Goal: Information Seeking & Learning: Learn about a topic

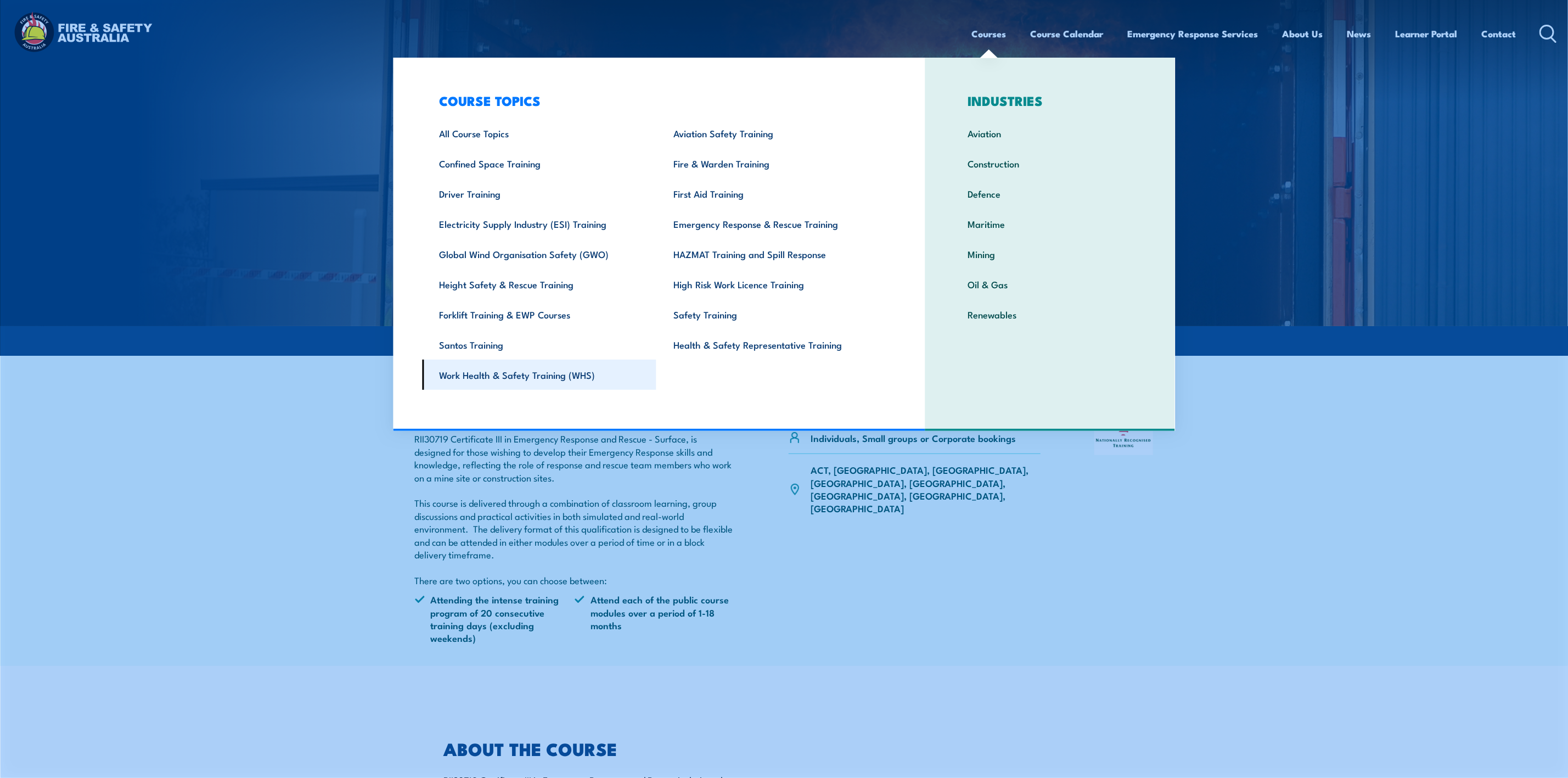
click at [457, 371] on link "Work Health & Safety Training (WHS)" at bounding box center [539, 374] width 234 height 30
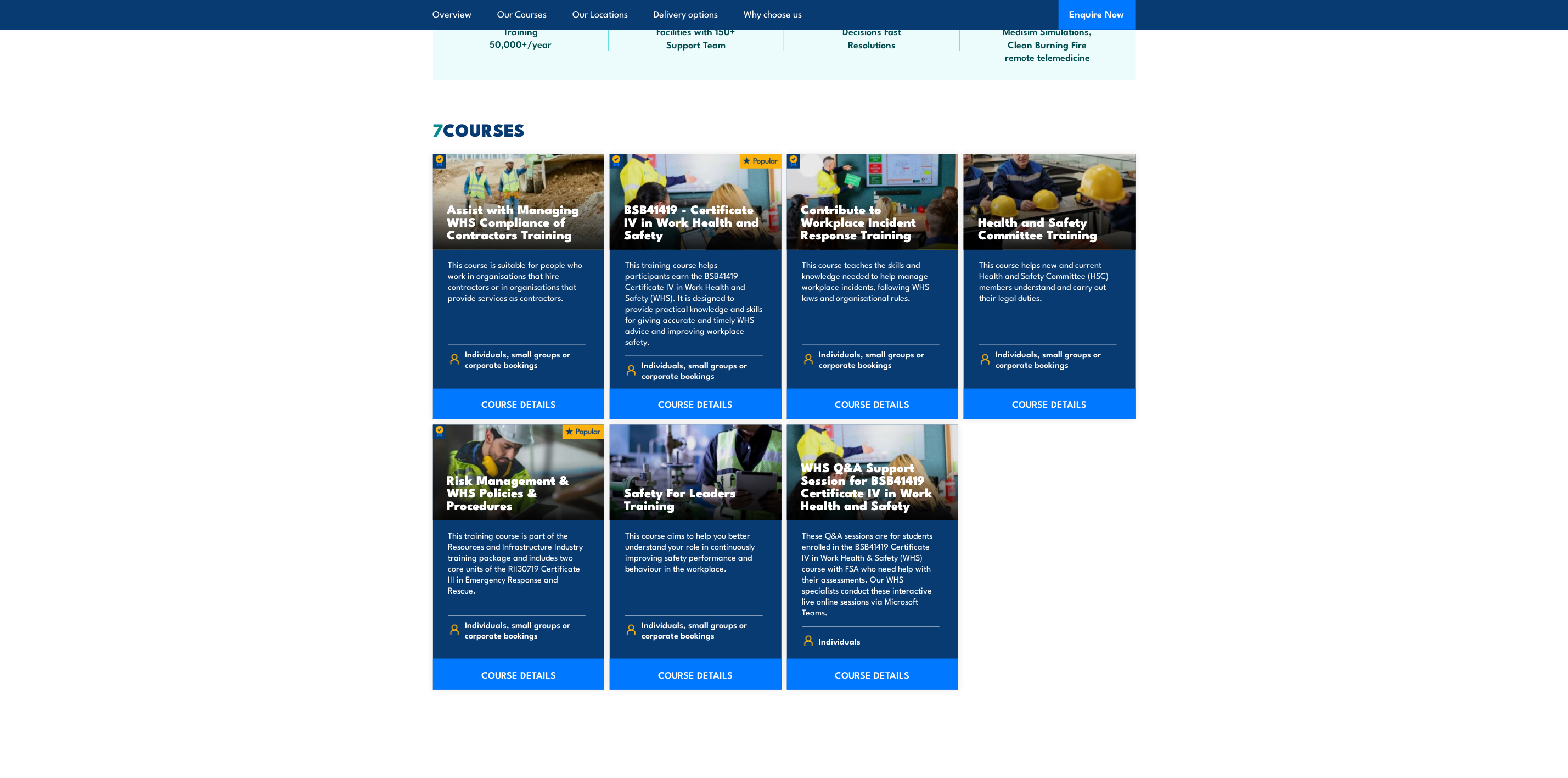
scroll to position [823, 0]
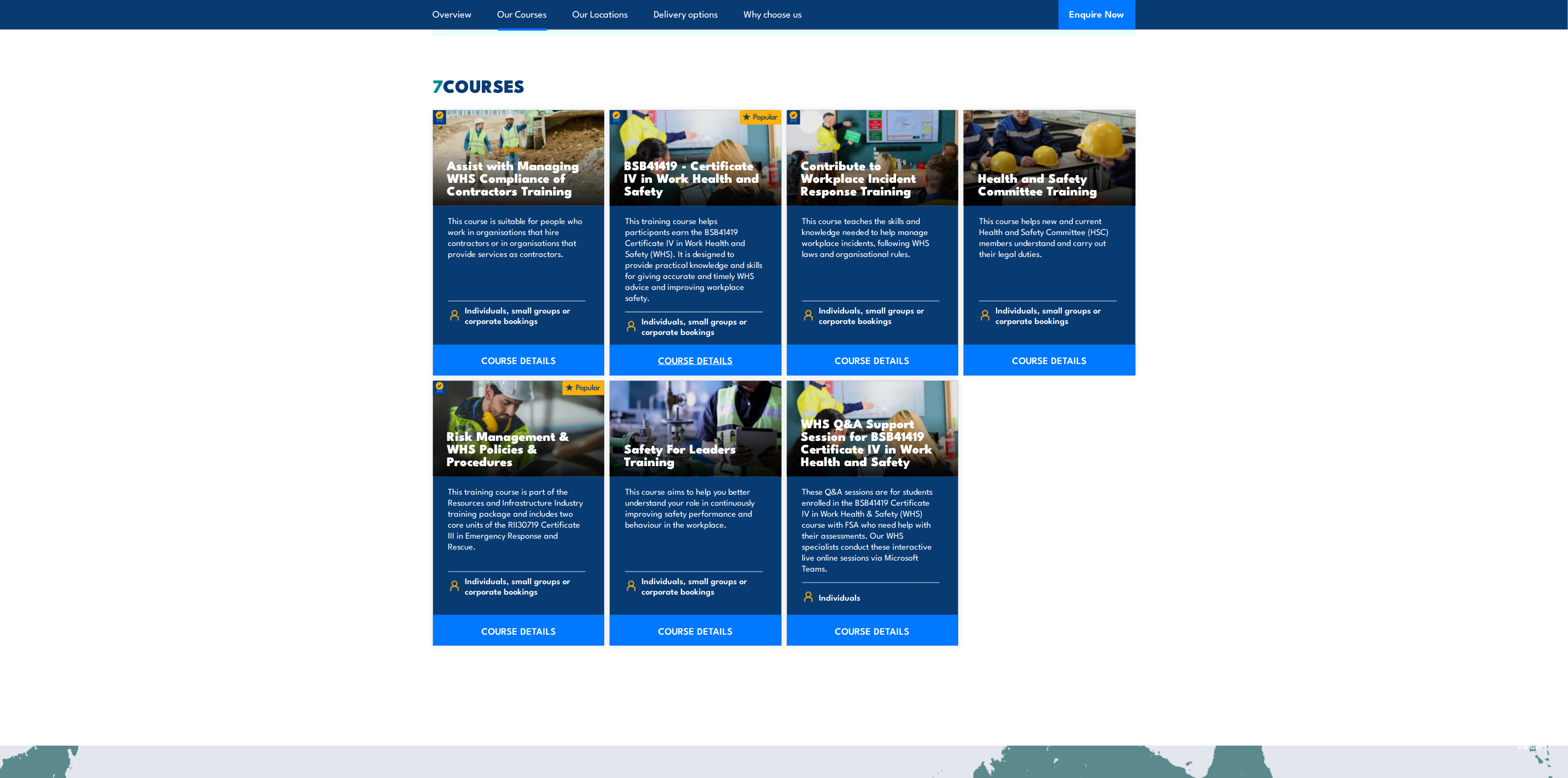
click at [665, 351] on link "COURSE DETAILS" at bounding box center [695, 360] width 172 height 31
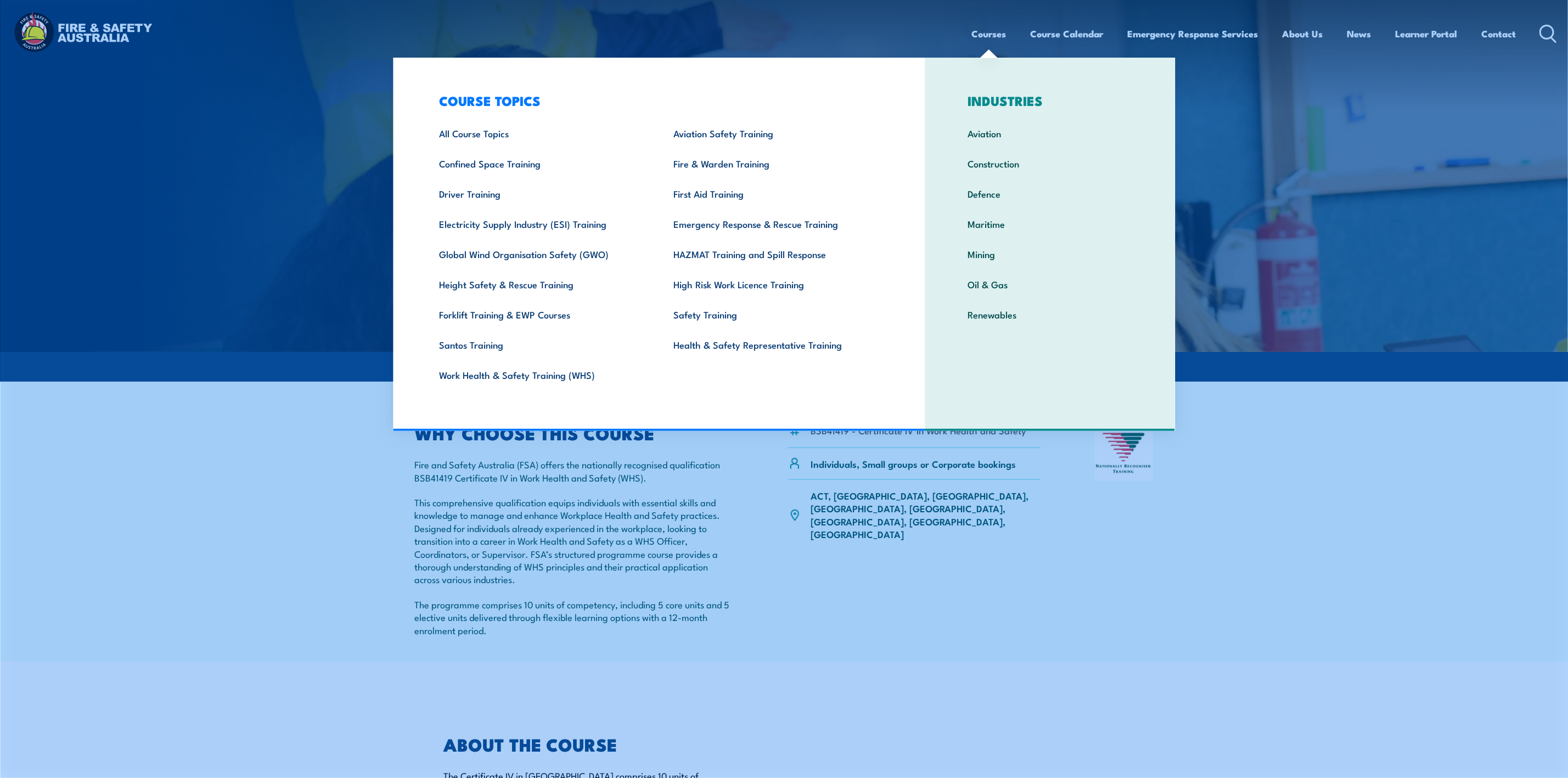
click at [988, 32] on link "Courses" at bounding box center [989, 34] width 35 height 29
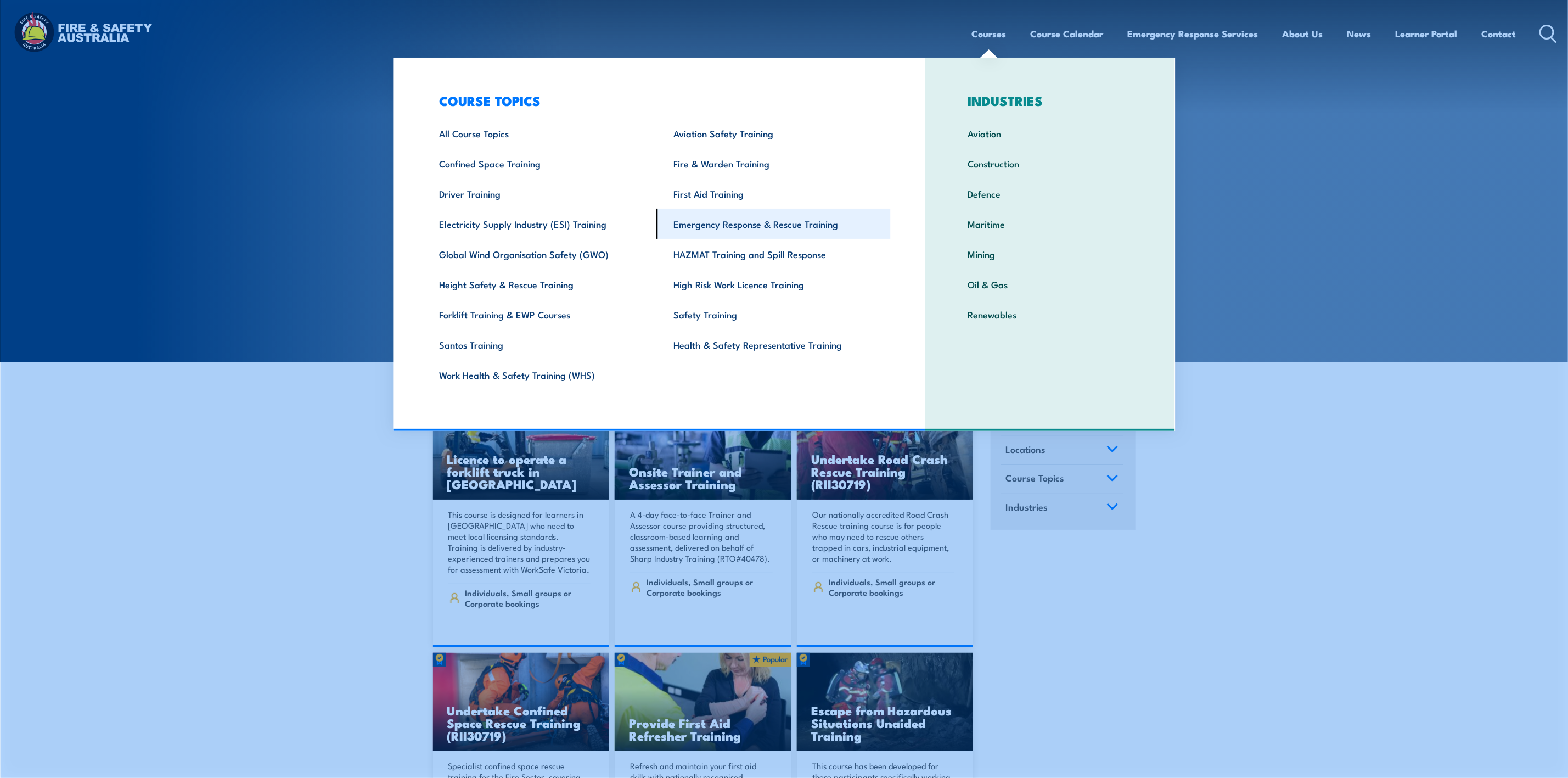
click at [746, 224] on link "Emergency Response & Rescue Training" at bounding box center [773, 223] width 234 height 30
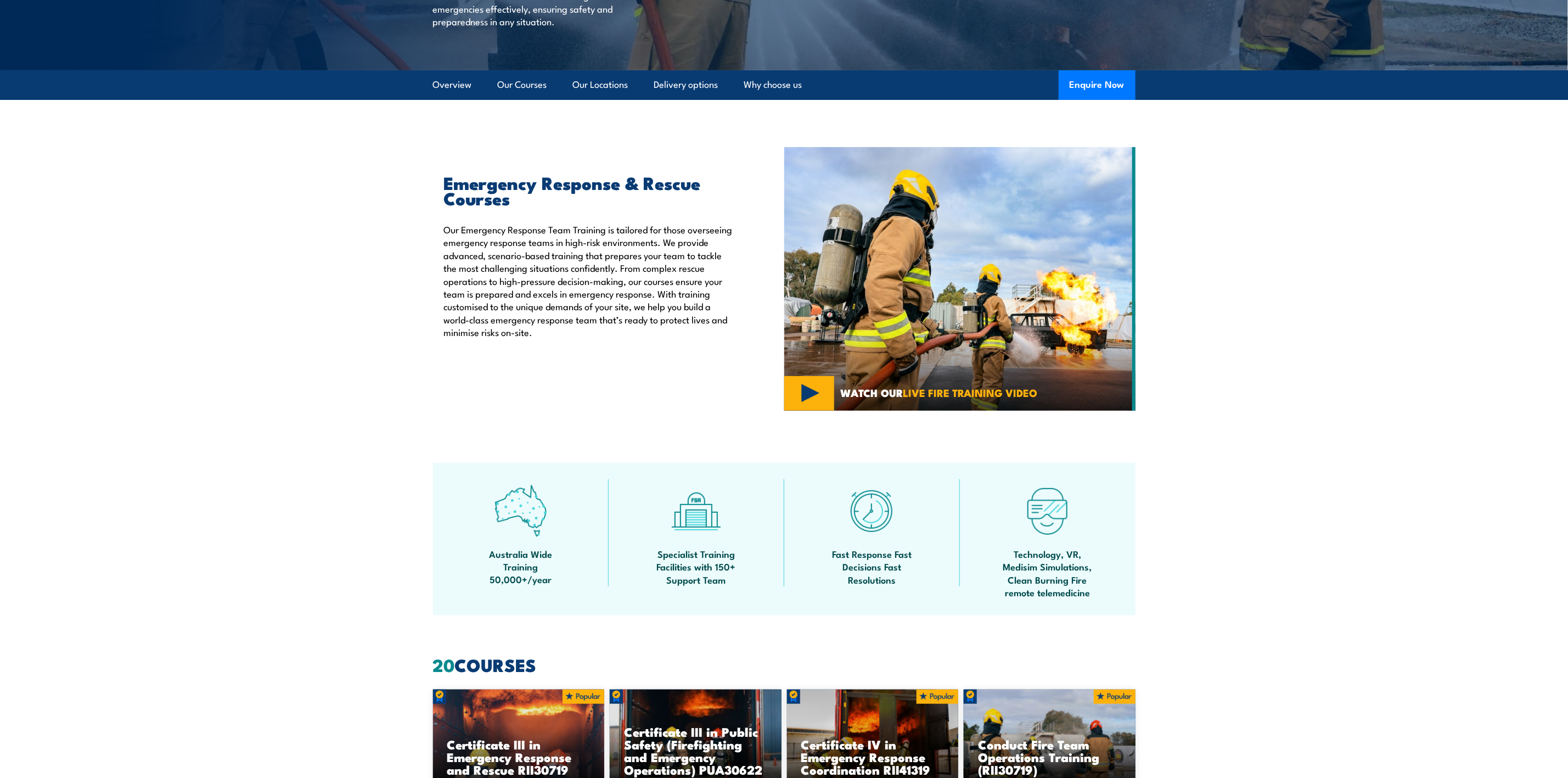
scroll to position [494, 0]
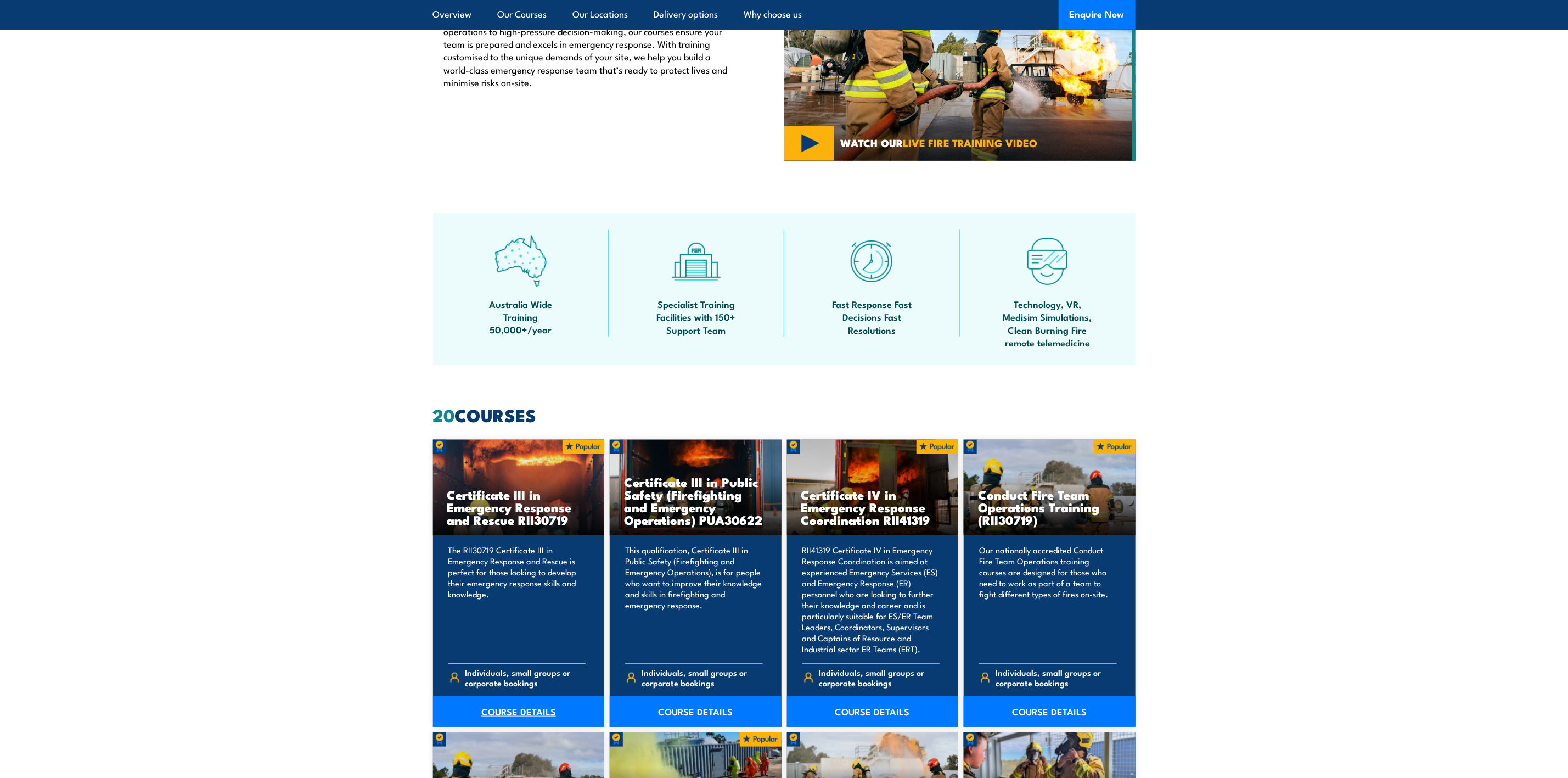
click at [528, 716] on link "COURSE DETAILS" at bounding box center [518, 711] width 172 height 31
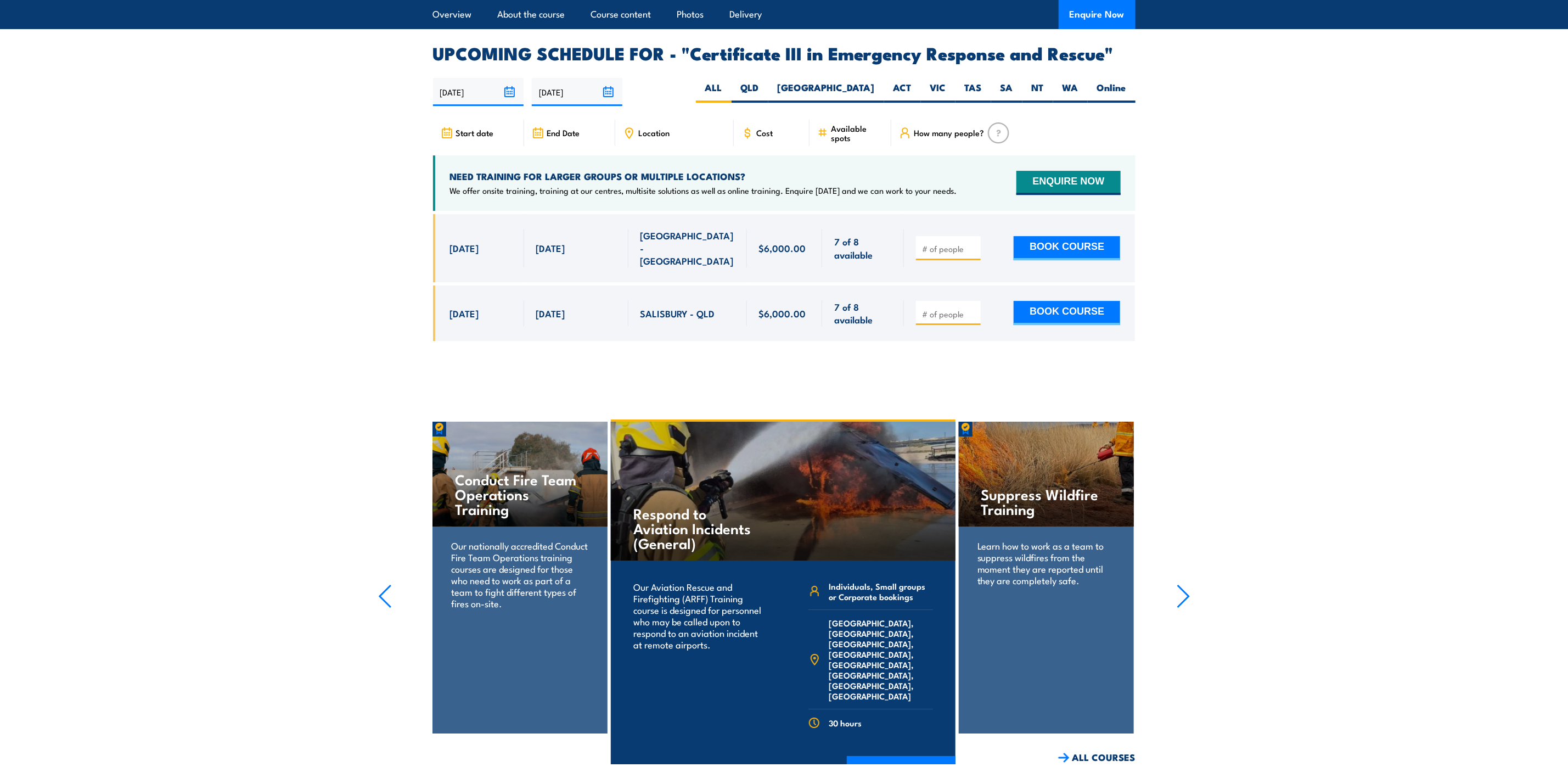
scroll to position [2552, 0]
